Goal: Information Seeking & Learning: Learn about a topic

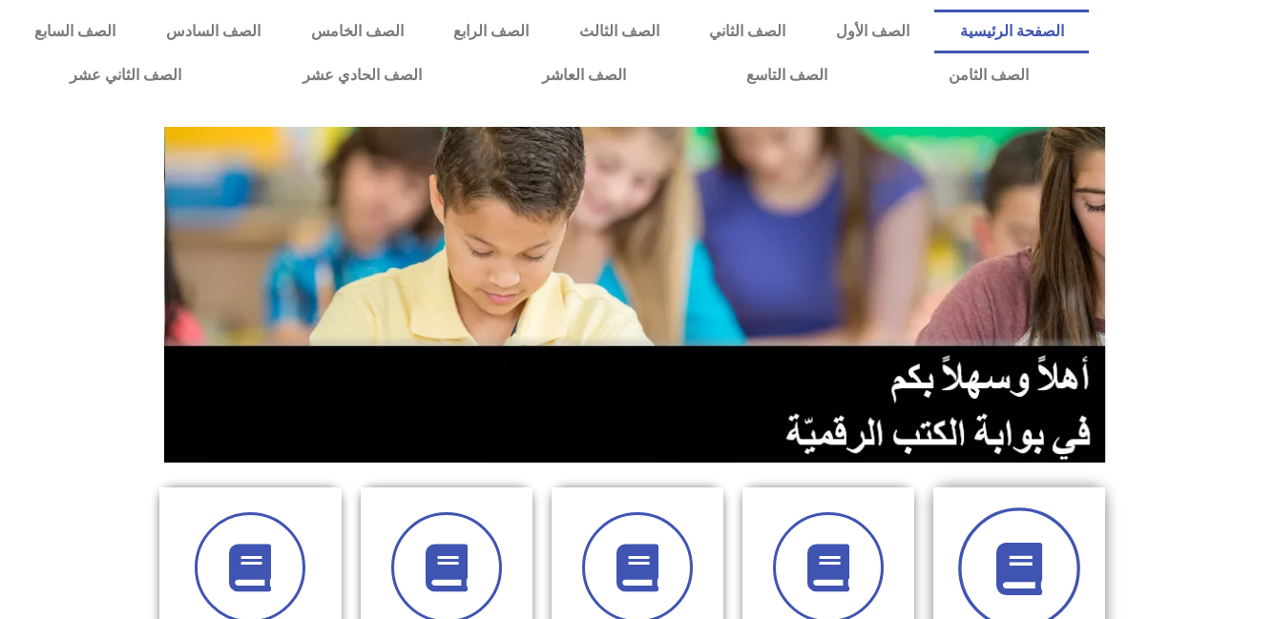
click at [1008, 559] on icon at bounding box center [1018, 569] width 52 height 52
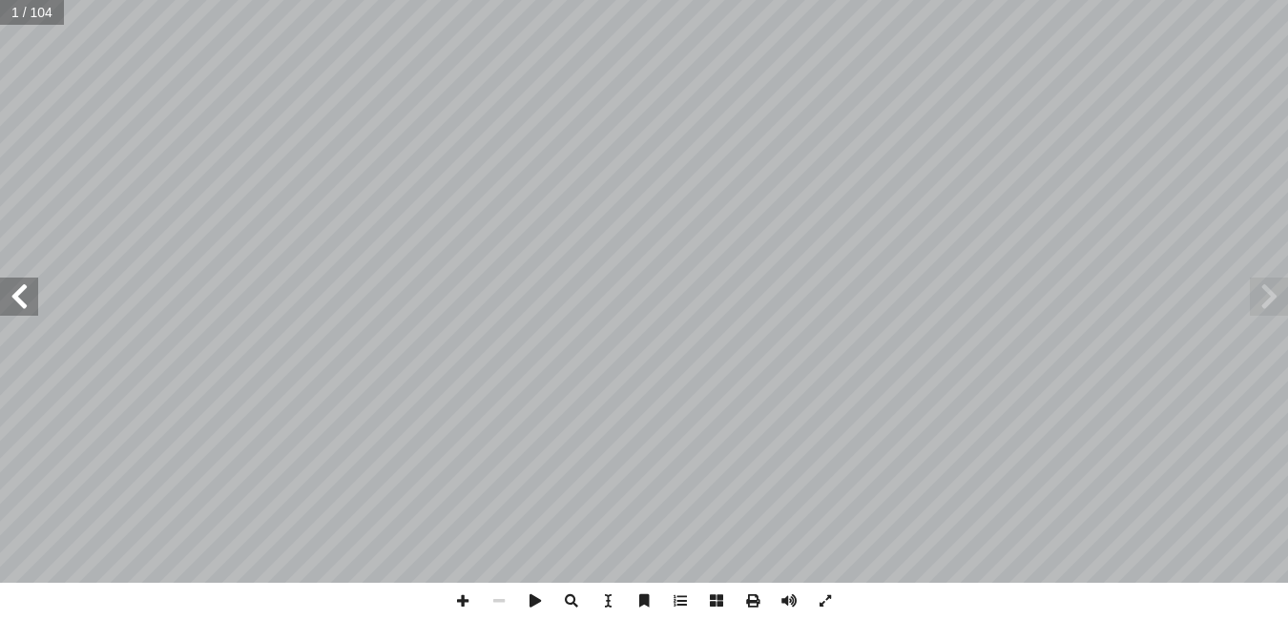
click at [29, 288] on span at bounding box center [19, 297] width 38 height 38
click at [19, 294] on span at bounding box center [19, 297] width 38 height 38
click at [8, 302] on span at bounding box center [19, 297] width 38 height 38
click at [16, 306] on span at bounding box center [19, 297] width 38 height 38
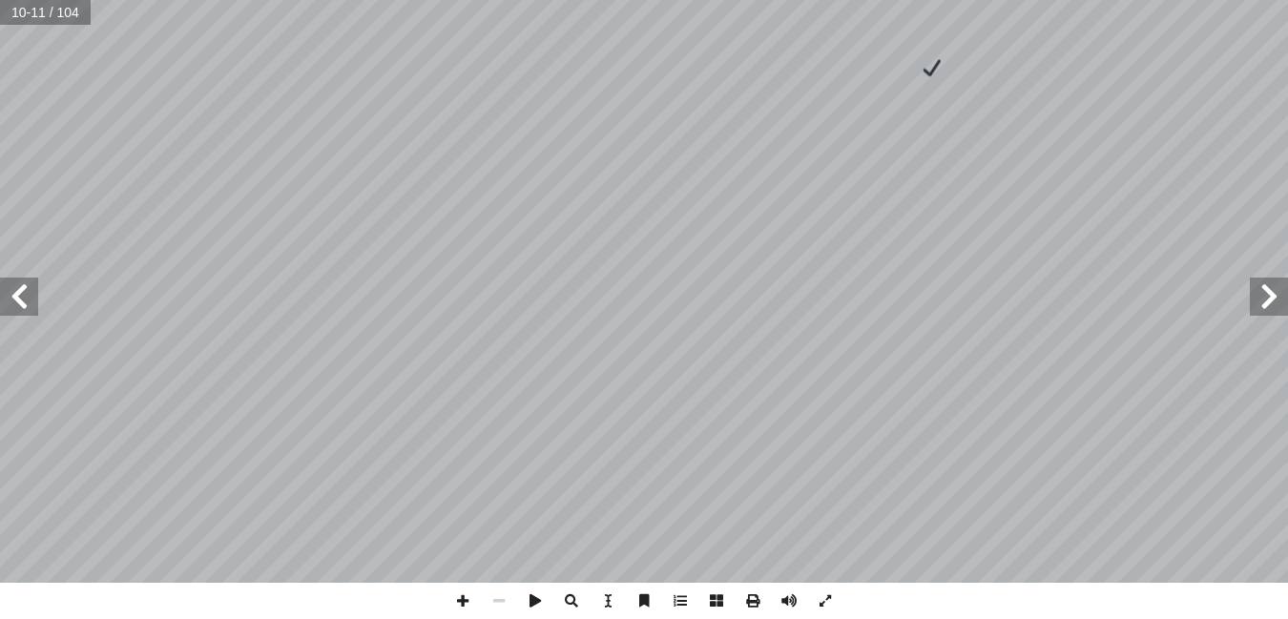
click at [1261, 292] on span at bounding box center [1269, 297] width 38 height 38
click at [28, 305] on span at bounding box center [19, 297] width 38 height 38
click at [33, 298] on span at bounding box center [19, 297] width 38 height 38
click at [15, 298] on span at bounding box center [19, 297] width 38 height 38
click at [28, 301] on span at bounding box center [19, 297] width 38 height 38
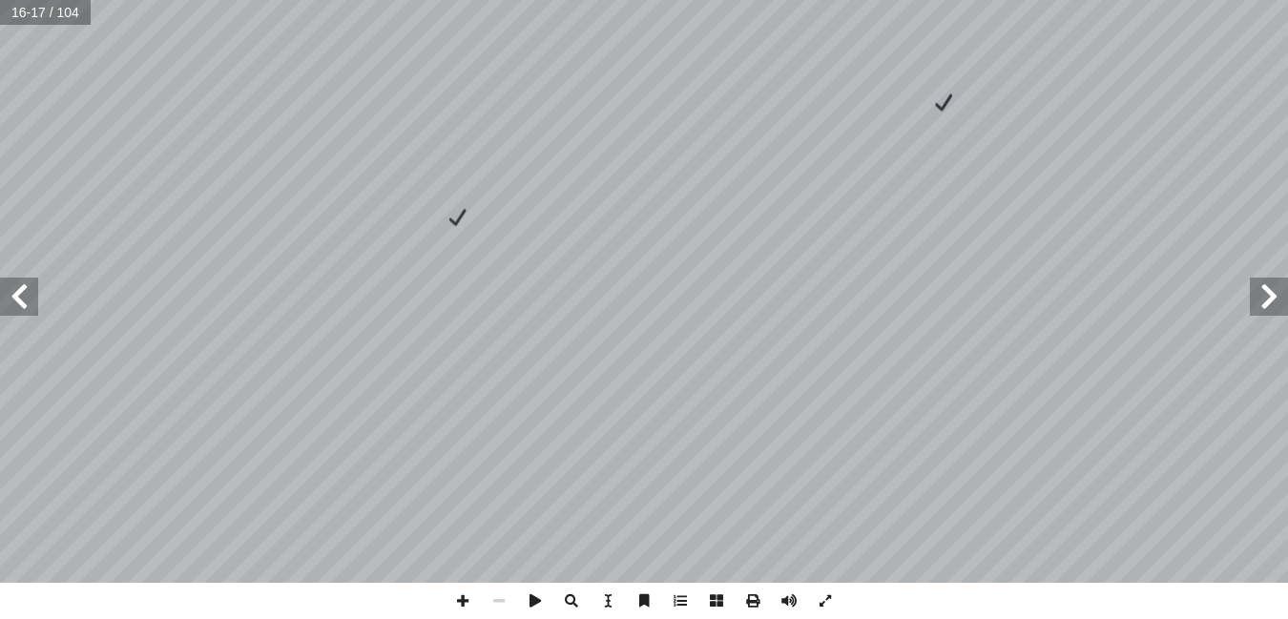
click at [6, 302] on span at bounding box center [19, 297] width 38 height 38
click at [1270, 307] on span at bounding box center [1269, 297] width 38 height 38
click at [1266, 289] on span at bounding box center [1269, 297] width 38 height 38
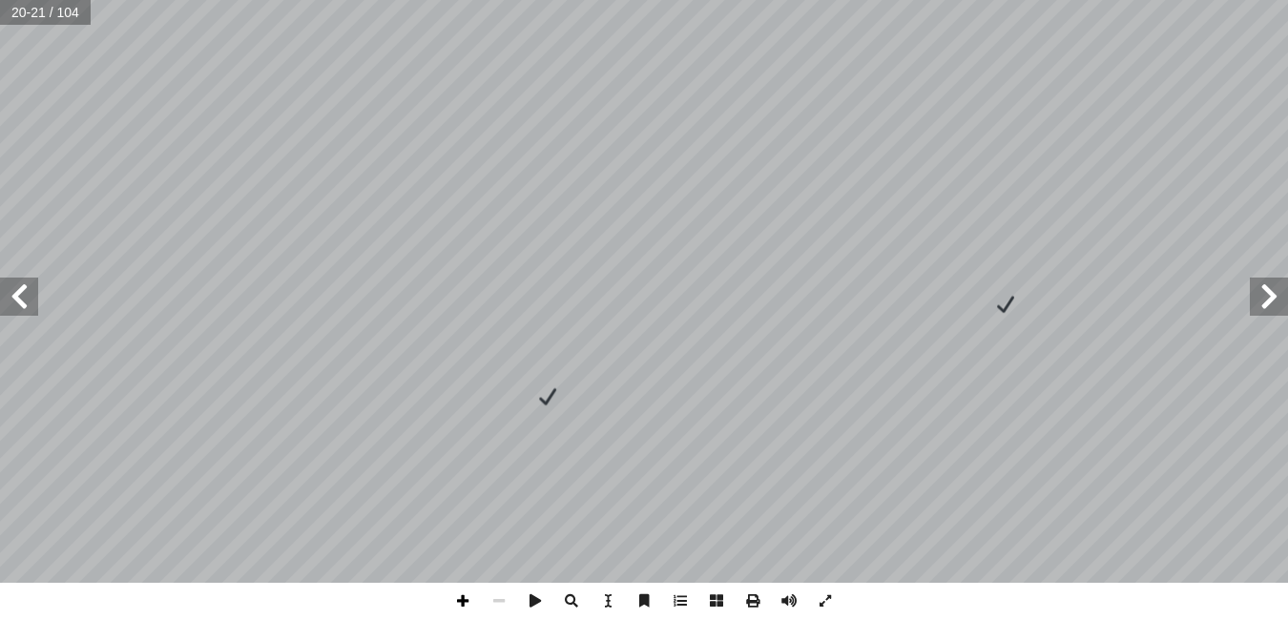
click at [465, 592] on span at bounding box center [463, 601] width 36 height 36
click at [20, 286] on span at bounding box center [19, 297] width 38 height 38
click at [15, 303] on span at bounding box center [19, 297] width 38 height 38
